Goal: Communication & Community: Answer question/provide support

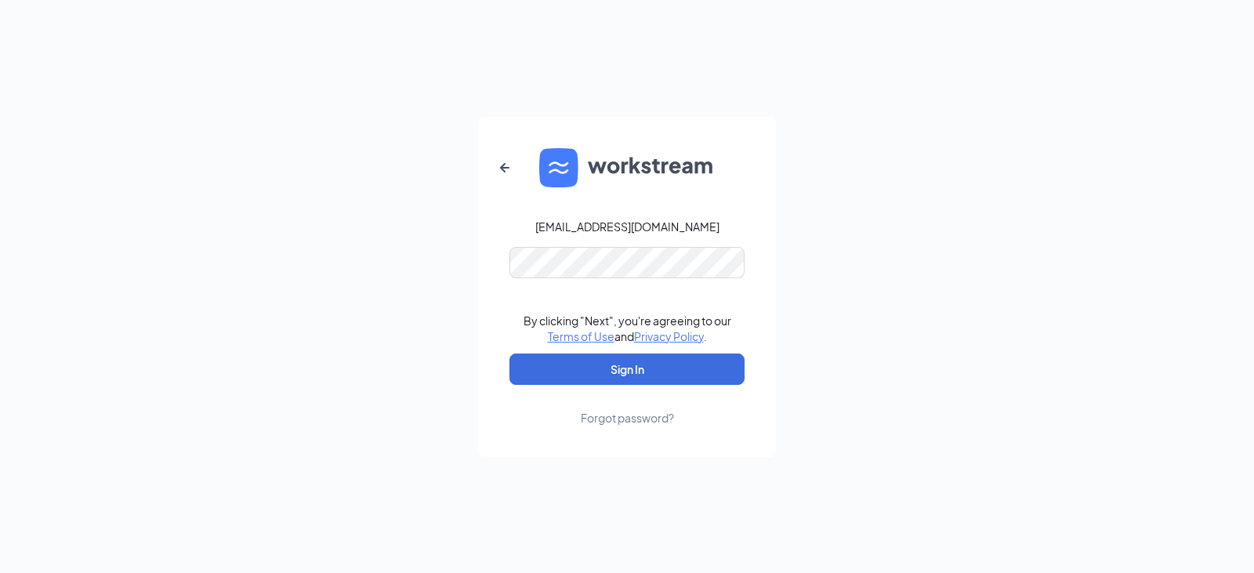
click at [672, 385] on link "Forgot password?" at bounding box center [627, 405] width 93 height 41
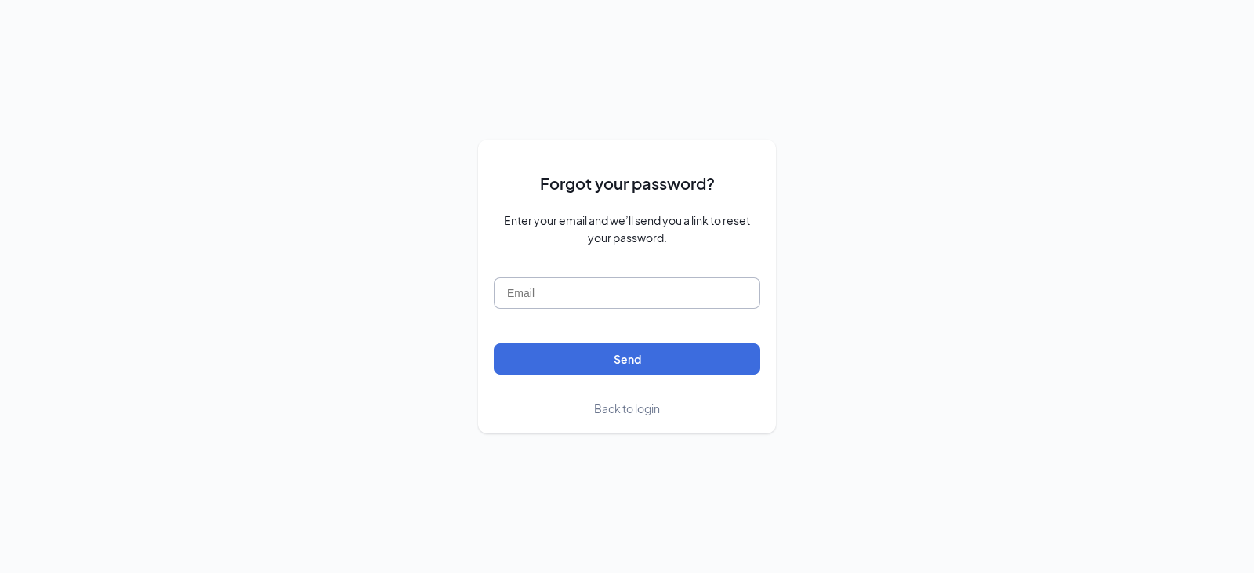
click at [611, 300] on input "text" at bounding box center [627, 292] width 266 height 31
type input "[EMAIL_ADDRESS][DOMAIN_NAME]"
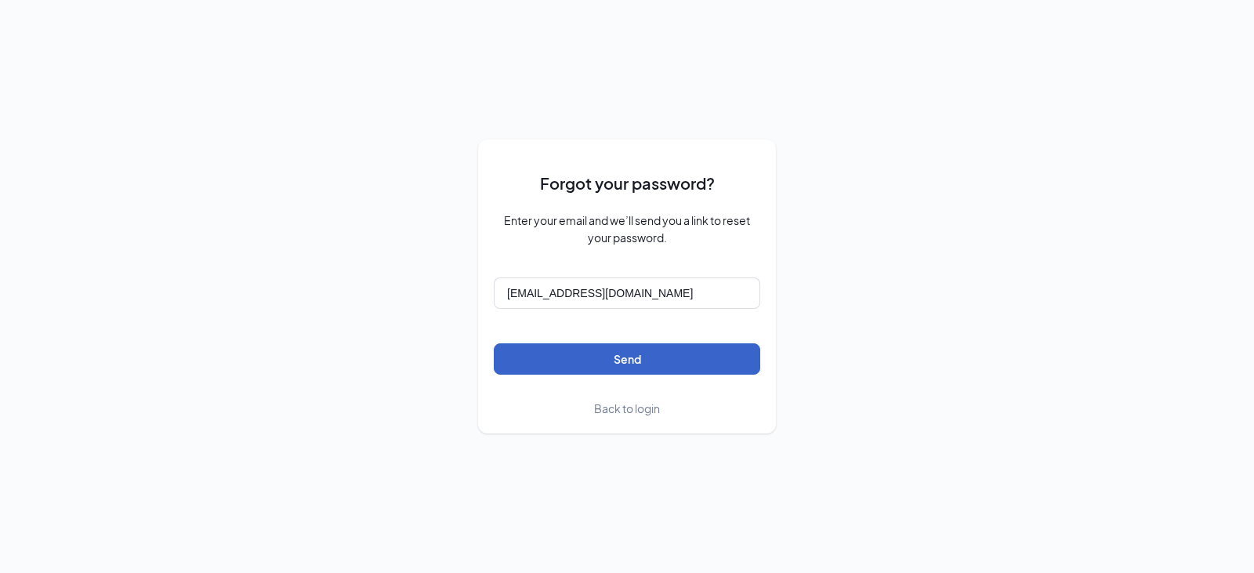
click at [639, 360] on button "Send" at bounding box center [627, 358] width 266 height 31
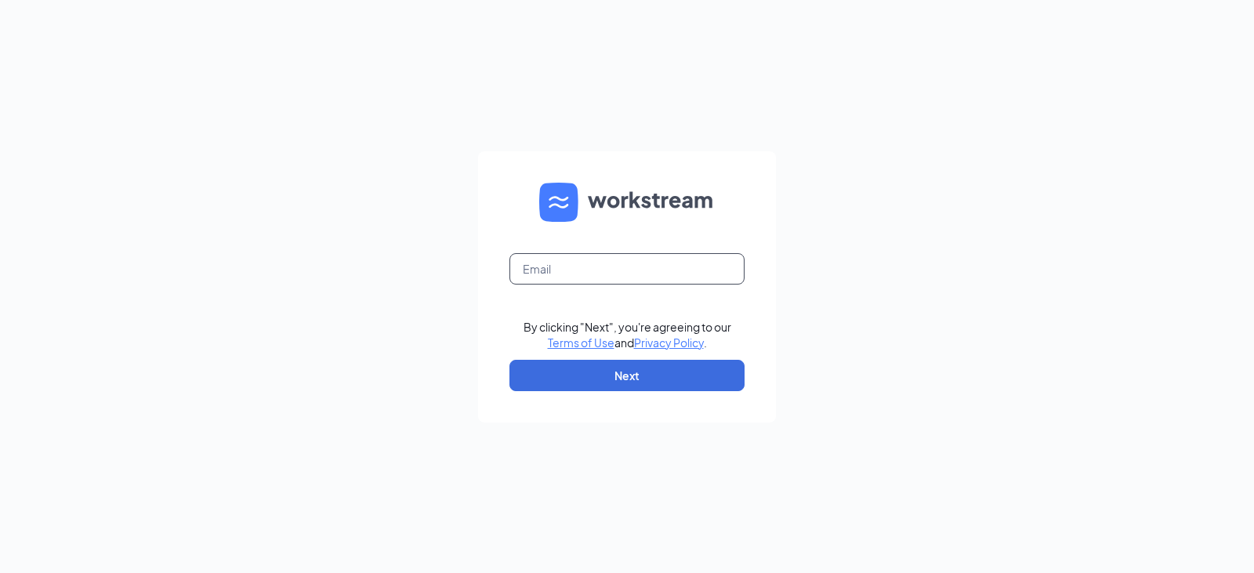
drag, startPoint x: 552, startPoint y: 262, endPoint x: 564, endPoint y: 299, distance: 38.7
click at [552, 262] on input "text" at bounding box center [626, 268] width 235 height 31
type input "035@unclejulios.com"
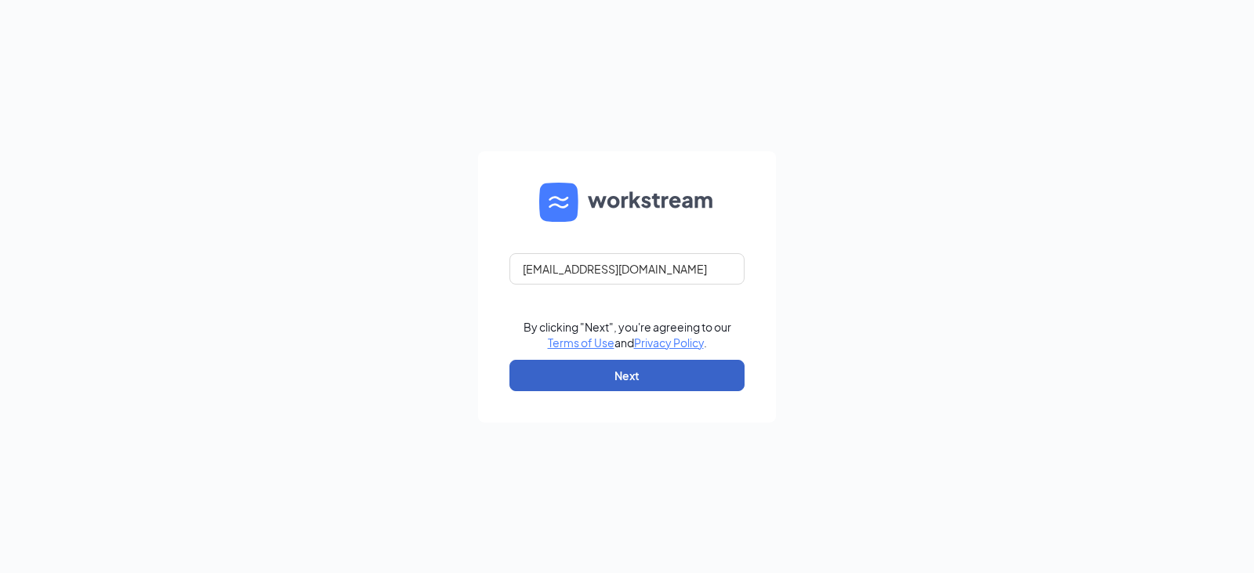
click at [664, 375] on button "Next" at bounding box center [626, 375] width 235 height 31
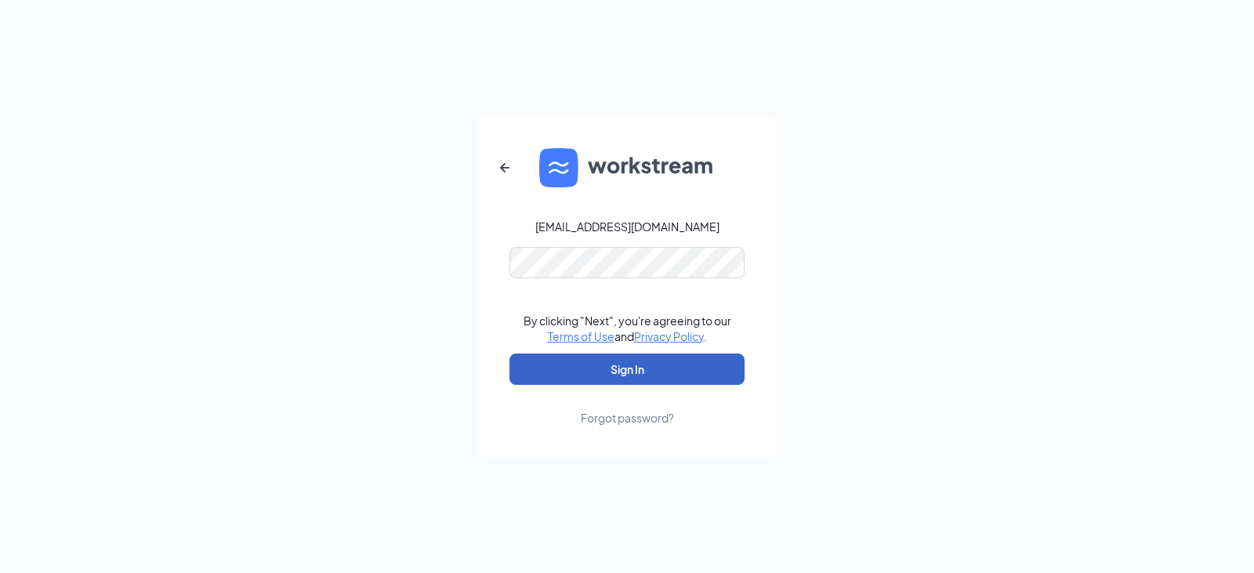
click at [683, 375] on button "Sign In" at bounding box center [626, 368] width 235 height 31
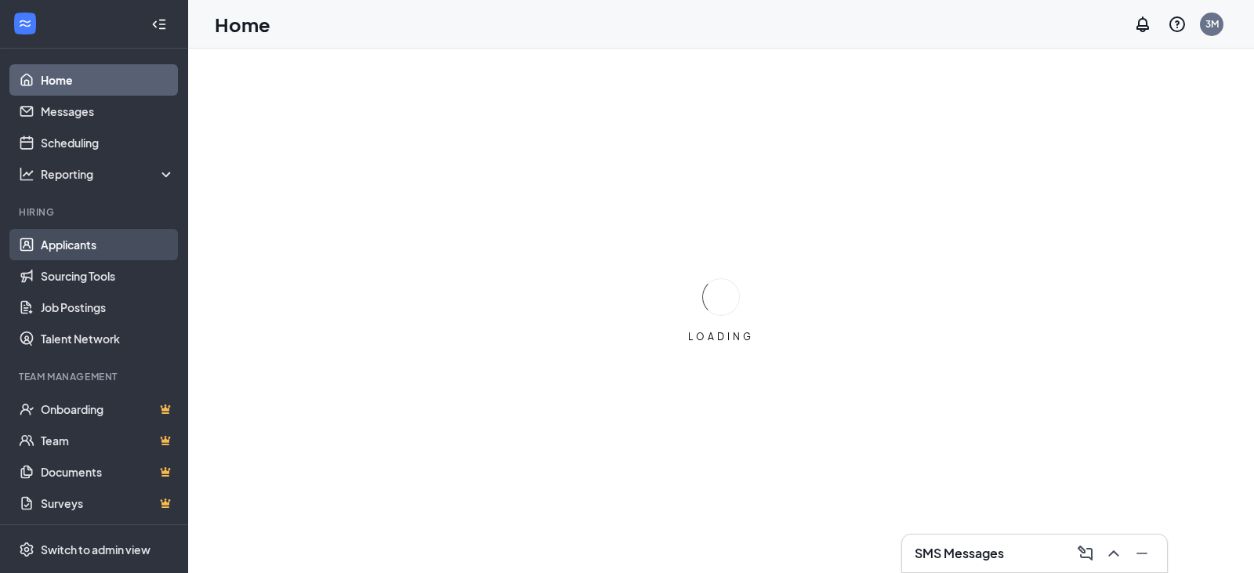
click at [81, 245] on link "Applicants" at bounding box center [108, 244] width 134 height 31
click at [76, 249] on link "Applicants" at bounding box center [108, 244] width 134 height 31
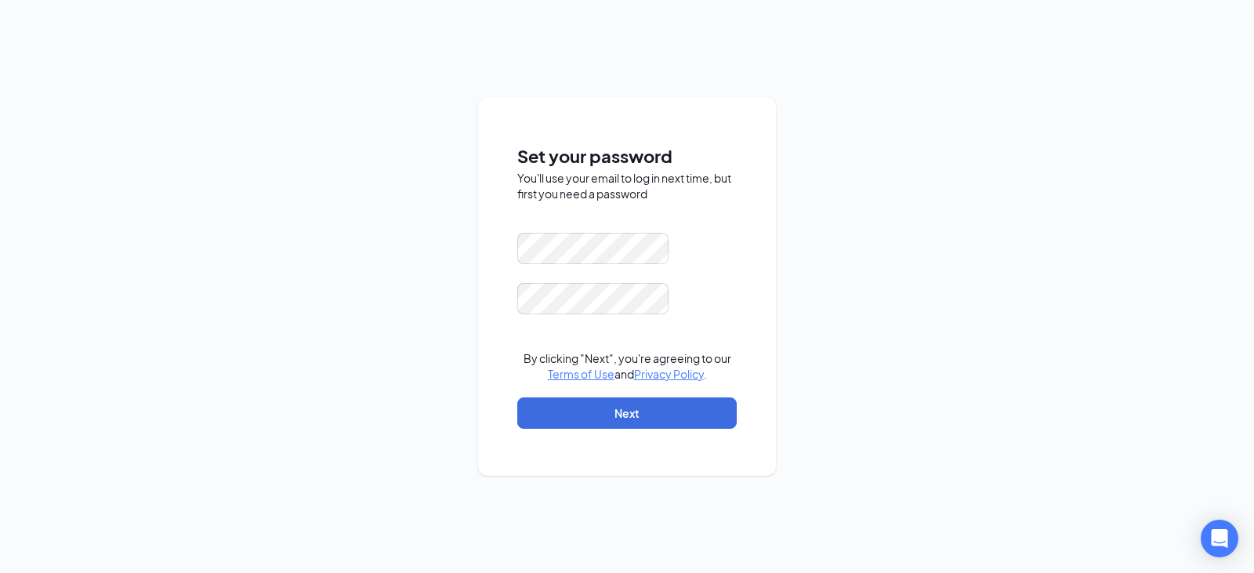
click at [586, 281] on form "By clicking "Next", you're agreeing to our Terms of Use and Privacy Policy . Ne…" at bounding box center [626, 339] width 219 height 212
click at [357, 319] on div "Set your password You'll use your email to log in next time, but first you need…" at bounding box center [627, 286] width 1254 height 573
click at [653, 415] on button "Next" at bounding box center [626, 412] width 219 height 31
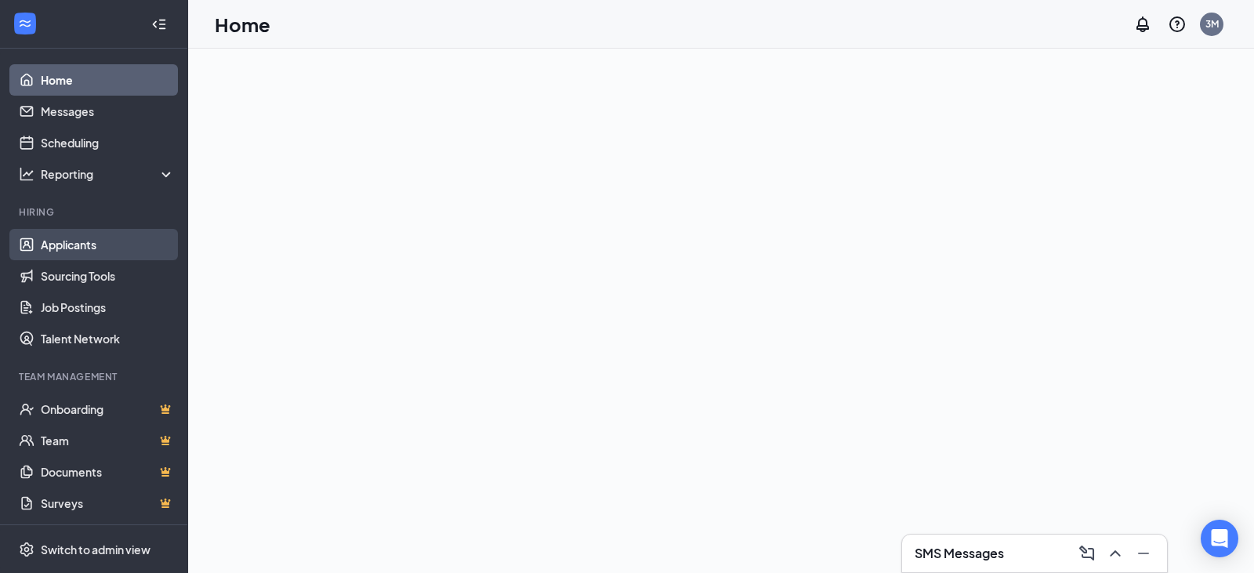
click at [79, 241] on link "Applicants" at bounding box center [108, 244] width 134 height 31
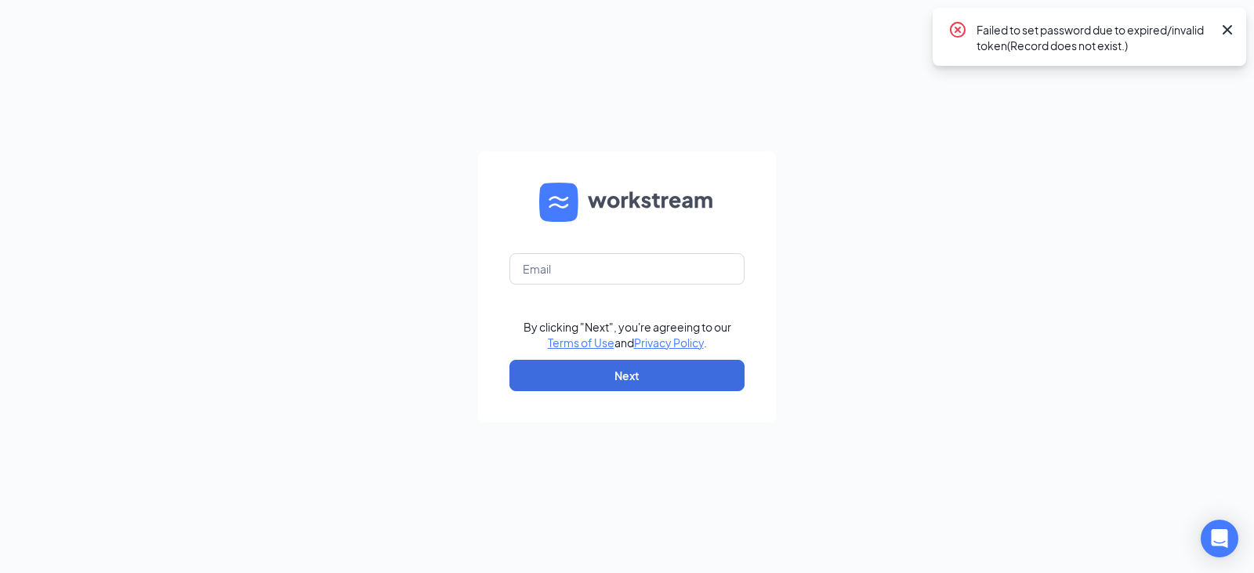
click at [1234, 27] on icon "Cross" at bounding box center [1227, 29] width 19 height 19
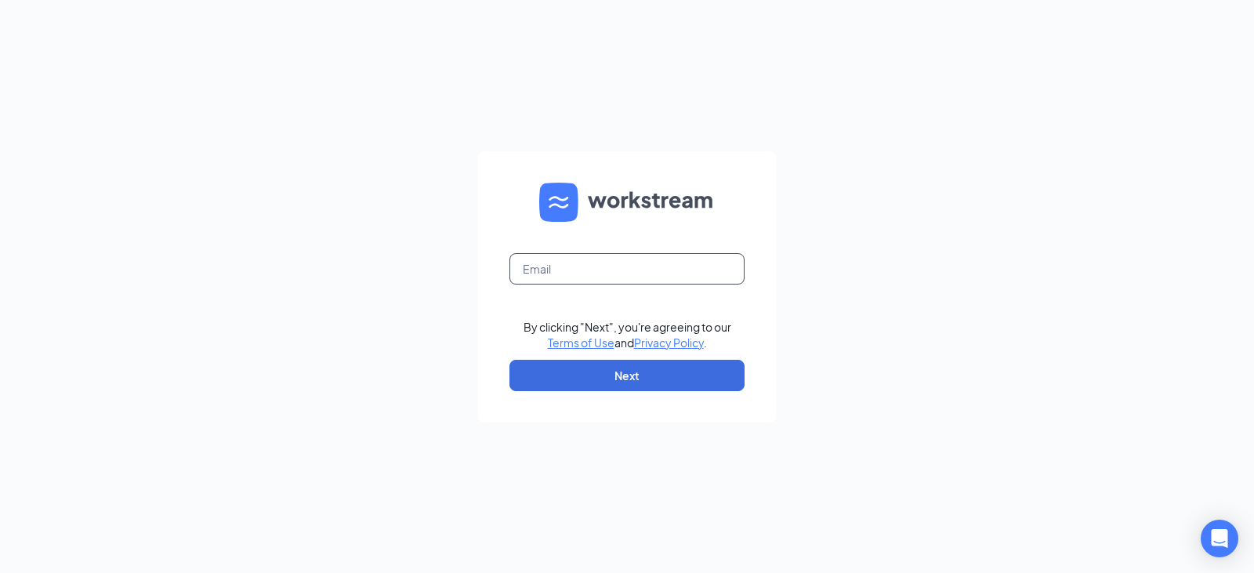
click at [669, 257] on input "text" at bounding box center [626, 268] width 235 height 31
type input "035@unclejulios.com"
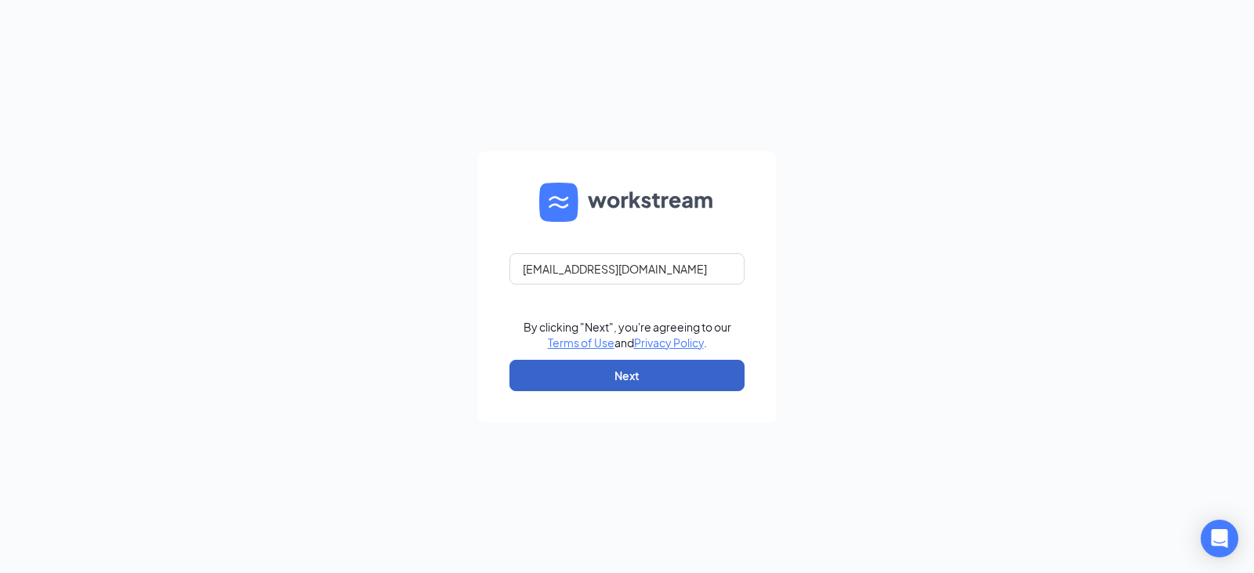
click at [603, 388] on button "Next" at bounding box center [626, 375] width 235 height 31
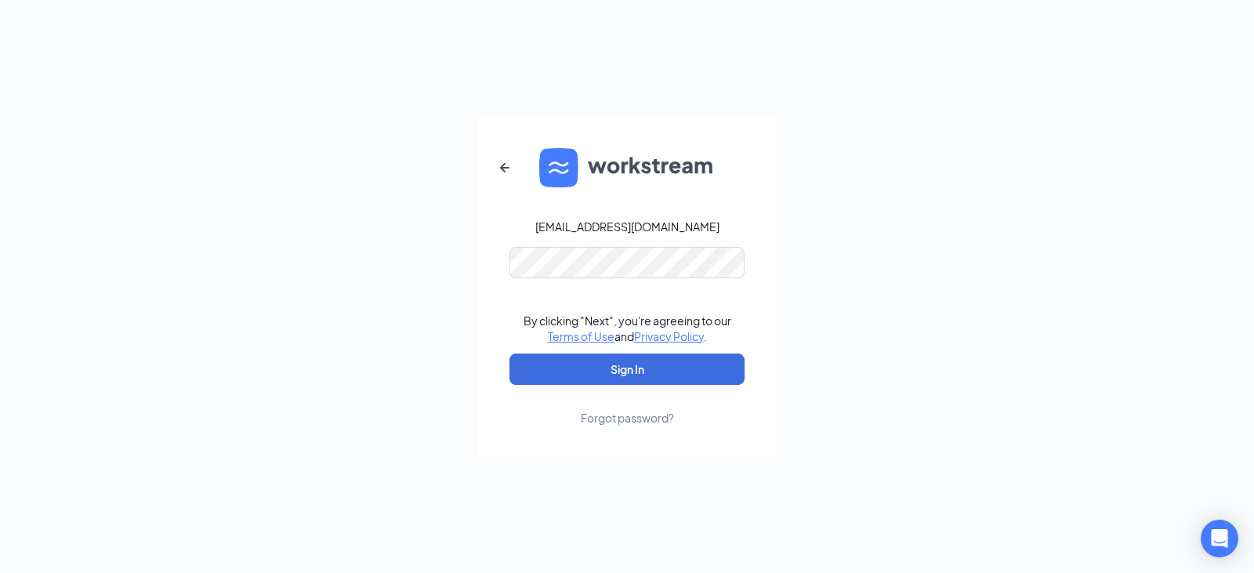
click at [585, 244] on form "035@unclejulios.com By clicking "Next", you're agreeing to our Terms of Use and…" at bounding box center [627, 287] width 298 height 340
click at [630, 375] on button "Sign In" at bounding box center [626, 368] width 235 height 31
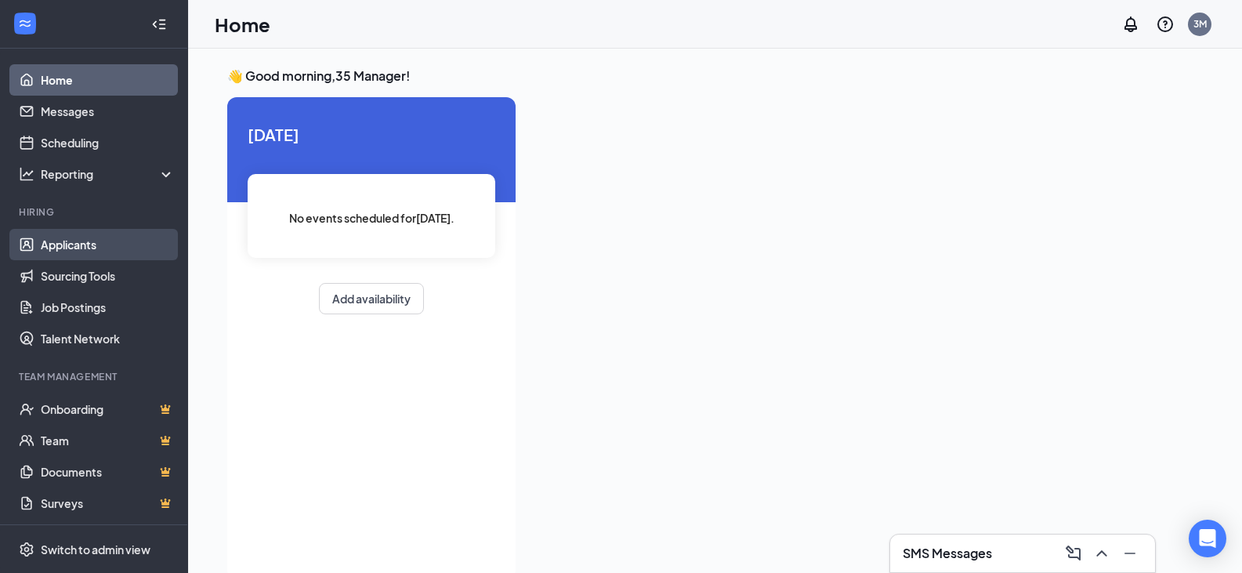
click at [92, 241] on link "Applicants" at bounding box center [108, 244] width 134 height 31
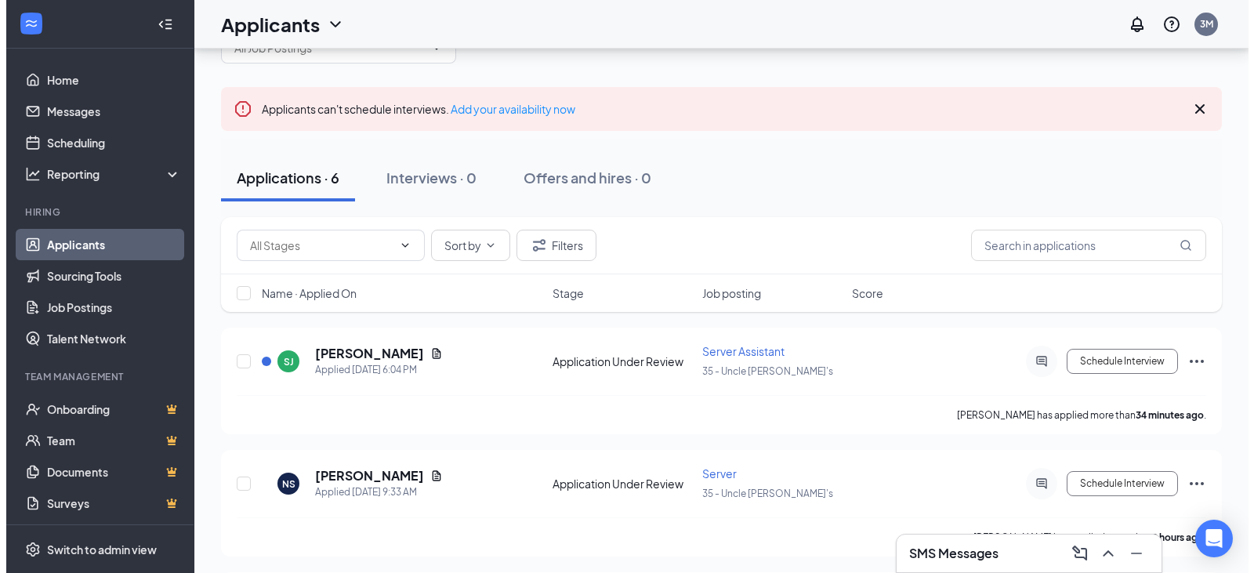
scroll to position [78, 0]
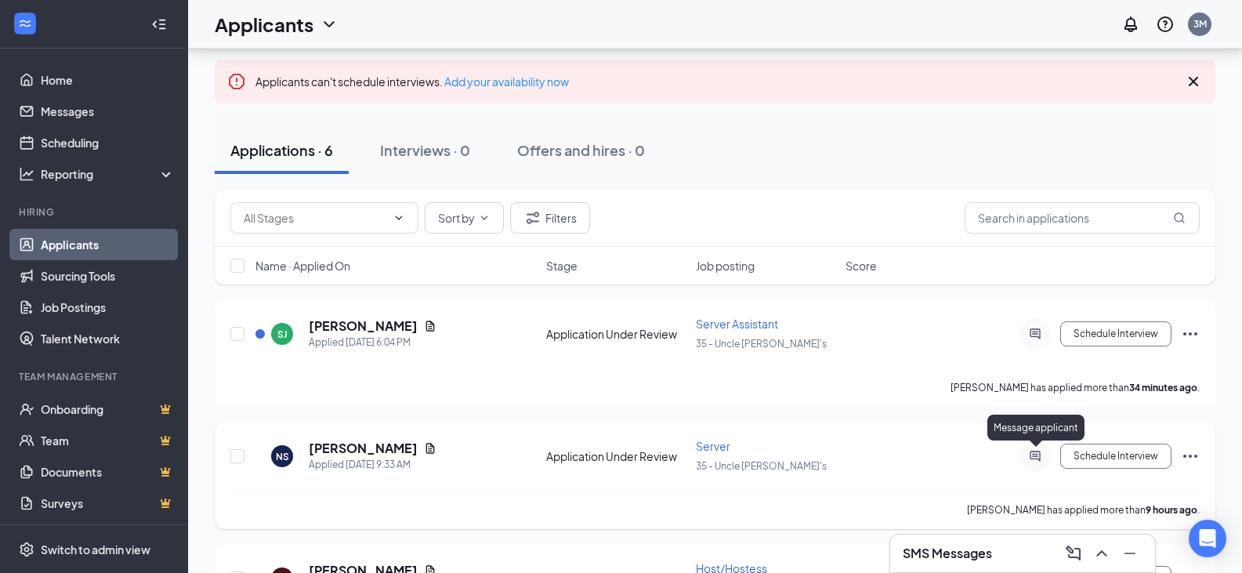
click at [1031, 456] on icon "ActiveChat" at bounding box center [1035, 456] width 19 height 13
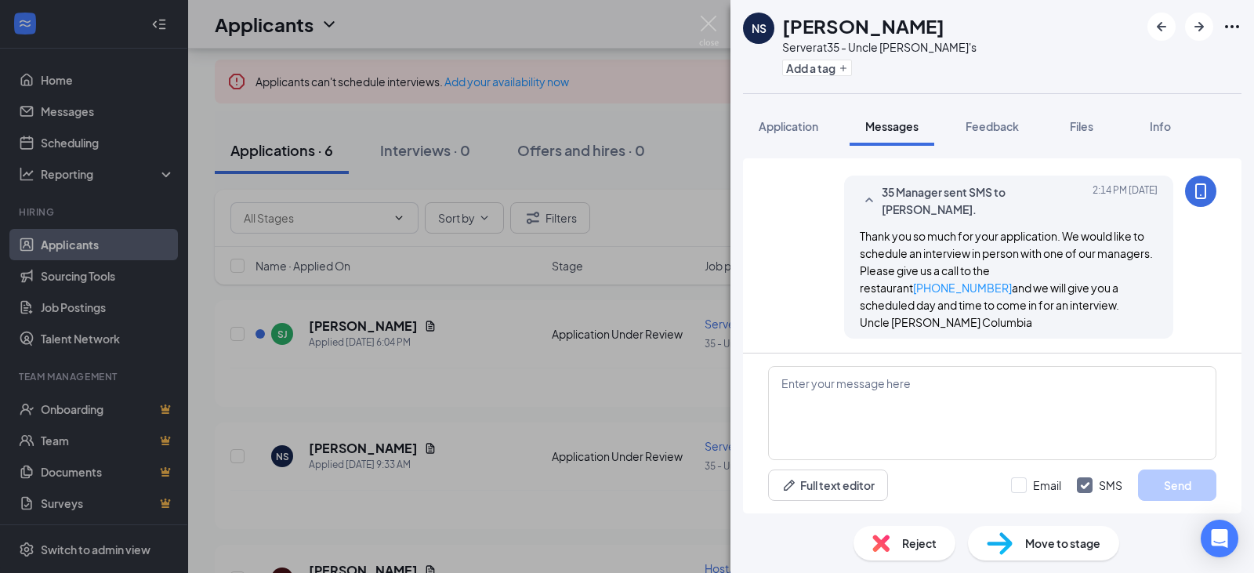
scroll to position [298, 0]
click at [621, 136] on div "NS Novelette Segar Server at 35 - Uncle Julio's Add a tag Application Messages …" at bounding box center [627, 286] width 1254 height 573
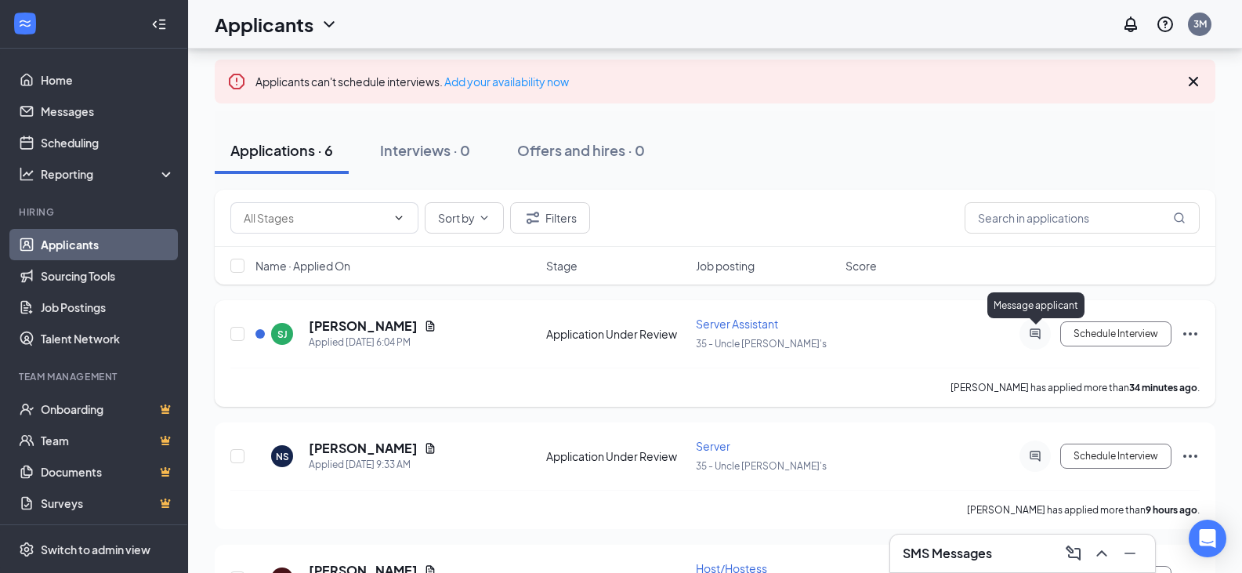
click at [1039, 330] on icon "ActiveChat" at bounding box center [1035, 334] width 19 height 13
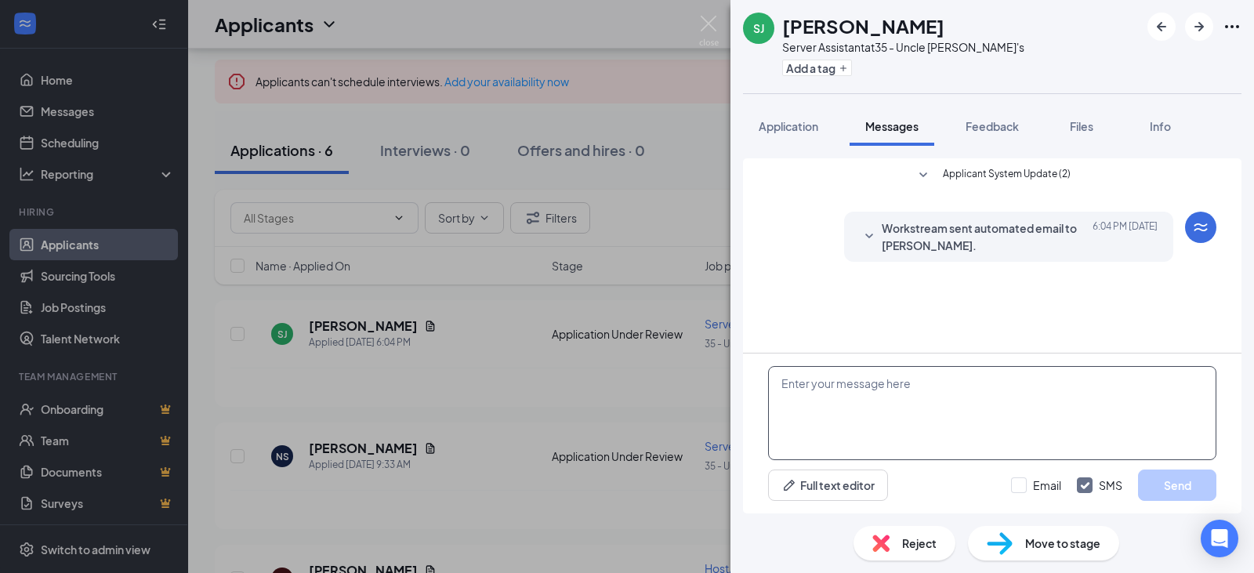
click at [893, 395] on textarea at bounding box center [992, 413] width 448 height 94
paste textarea "Thank you so much for your application. We would like to schedule an interview …"
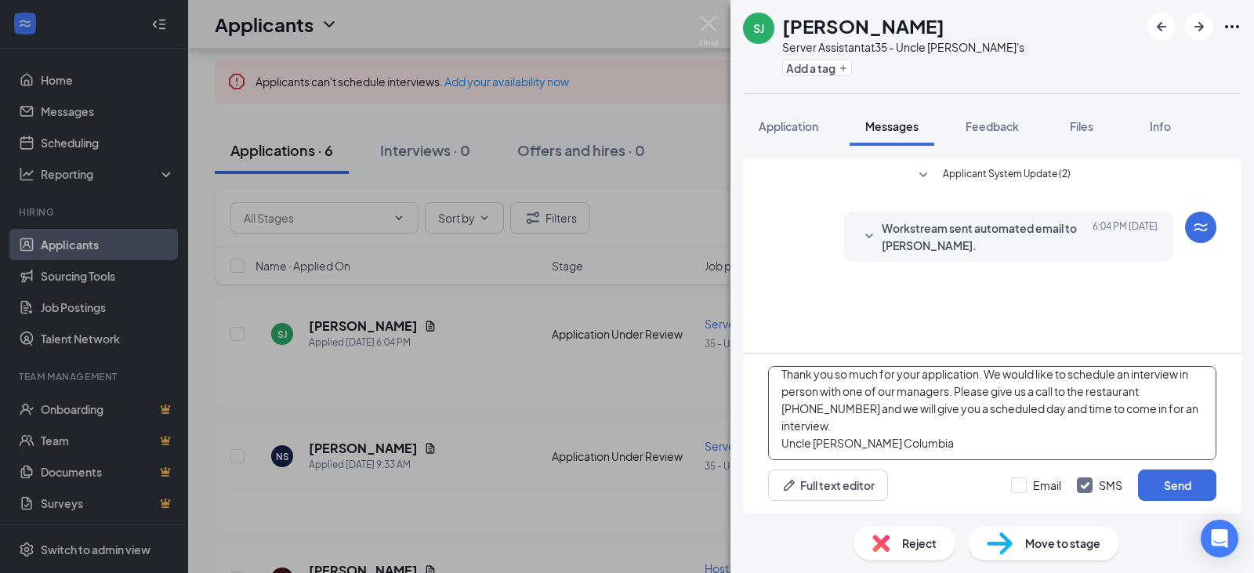
scroll to position [3, 0]
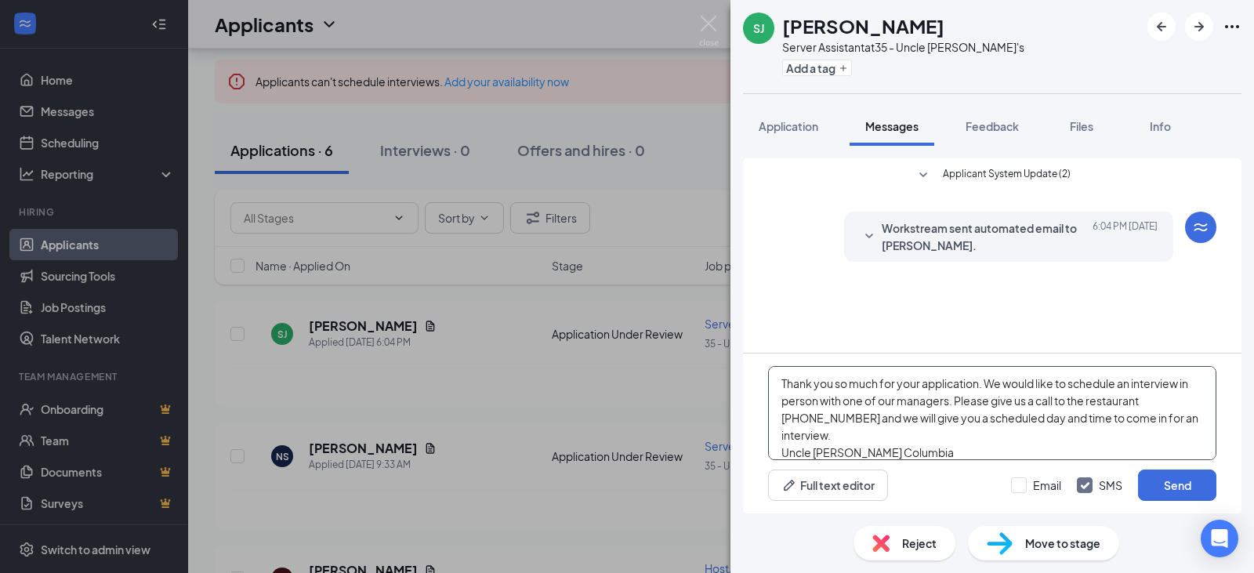
scroll to position [27, 0]
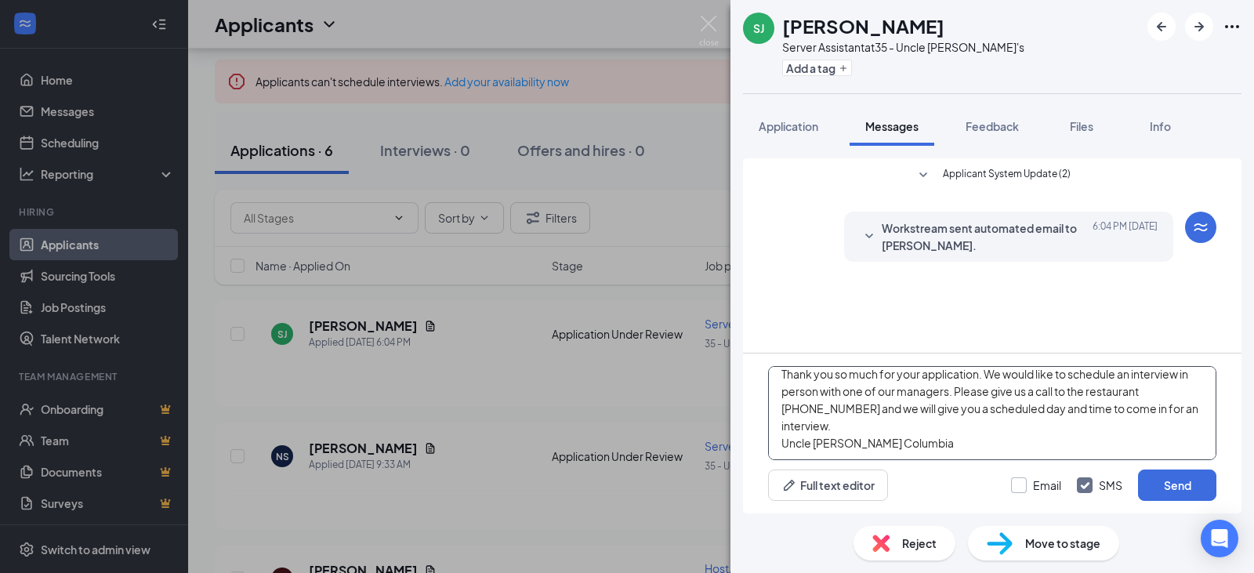
type textarea "Thank you so much for your application. We would like to schedule an interview …"
click at [1020, 486] on input "Email" at bounding box center [1036, 485] width 50 height 16
checkbox input "true"
click at [1210, 487] on button "Send" at bounding box center [1177, 484] width 78 height 31
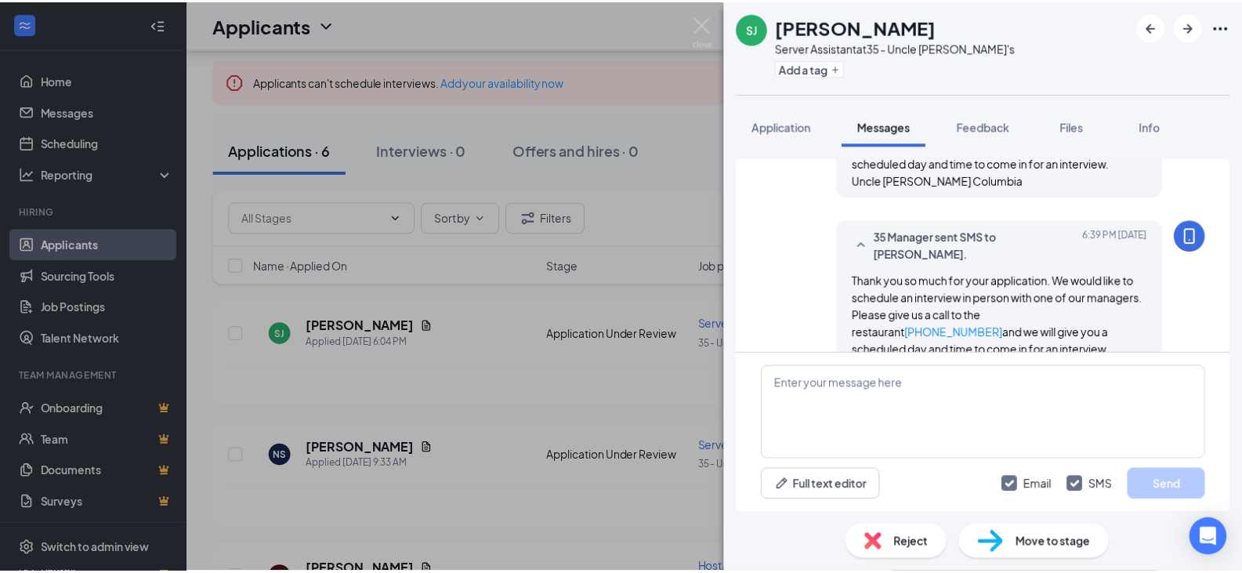
scroll to position [266, 0]
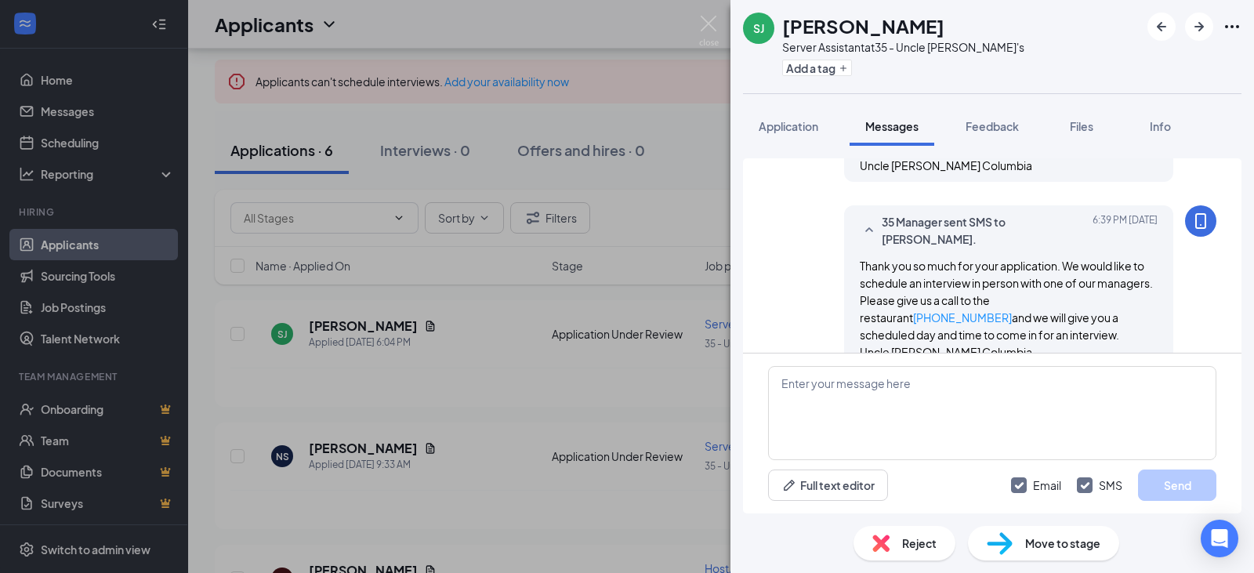
click at [567, 116] on div "SJ Sy Johnson Server Assistant at 35 - Uncle Julio's Add a tag Application Mess…" at bounding box center [627, 286] width 1254 height 573
